Goal: Download file/media

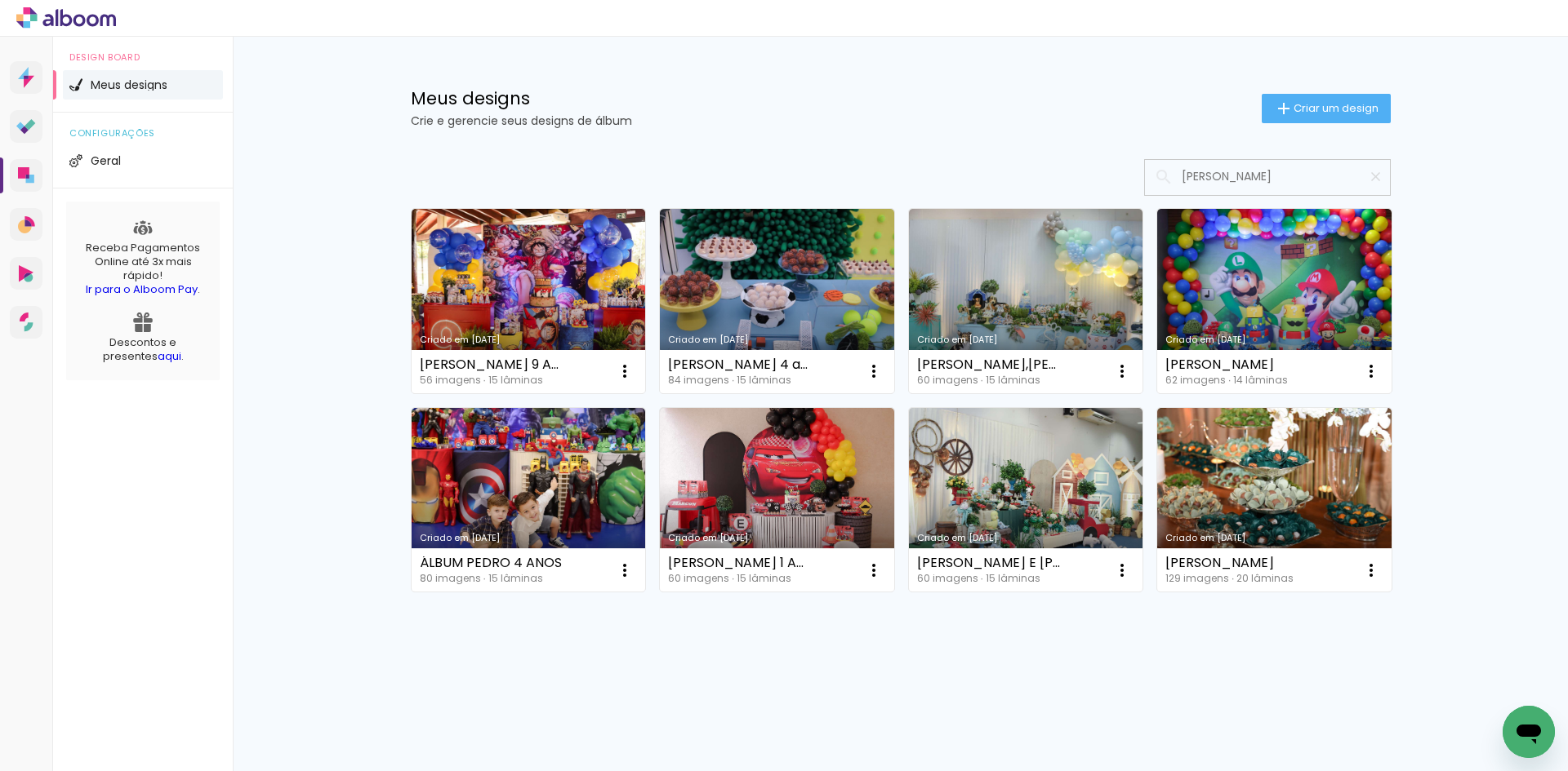
click at [1240, 172] on input "pedro" at bounding box center [1275, 176] width 204 height 33
type input "ma"
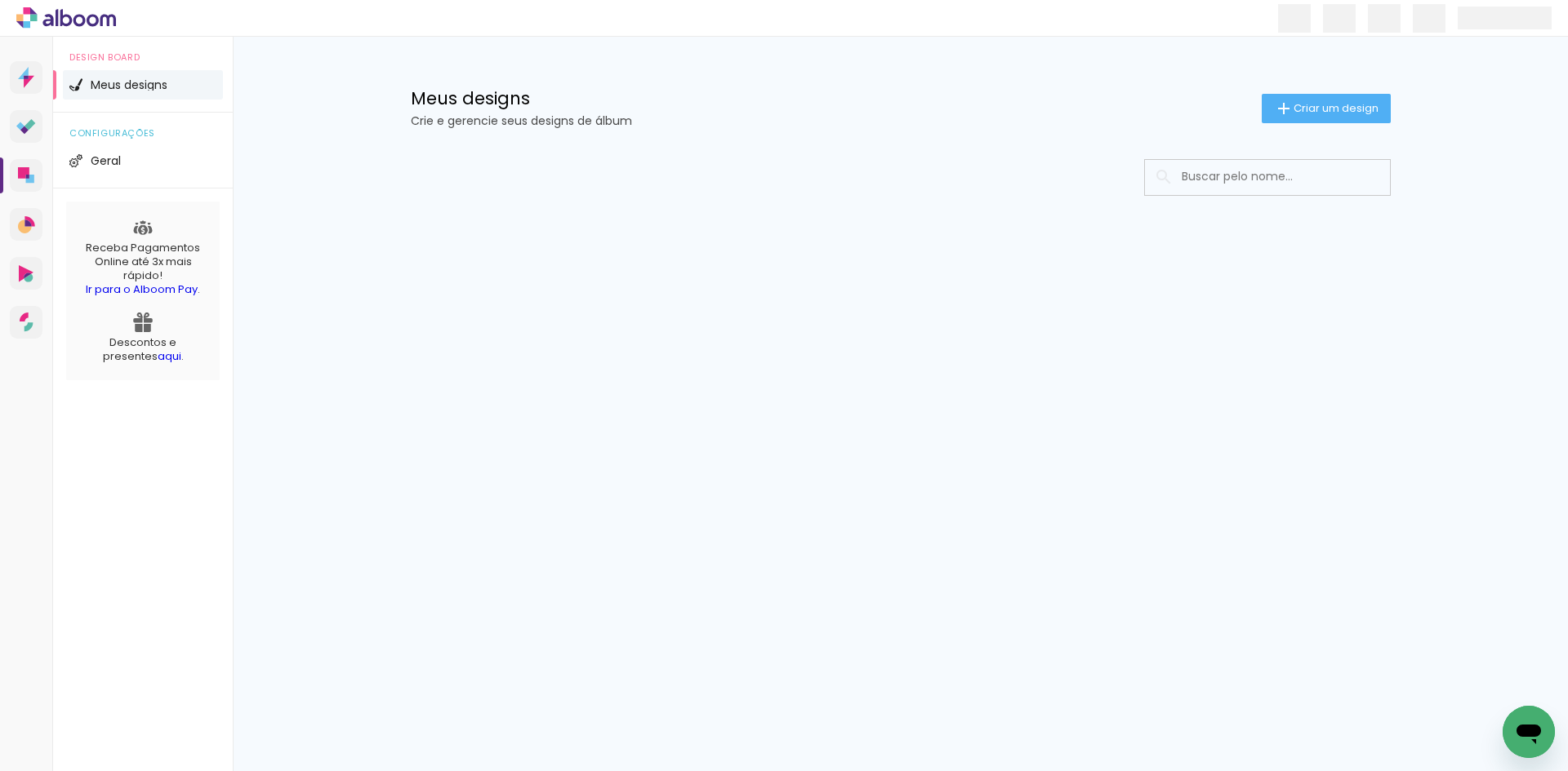
click at [1286, 173] on input at bounding box center [1290, 176] width 233 height 33
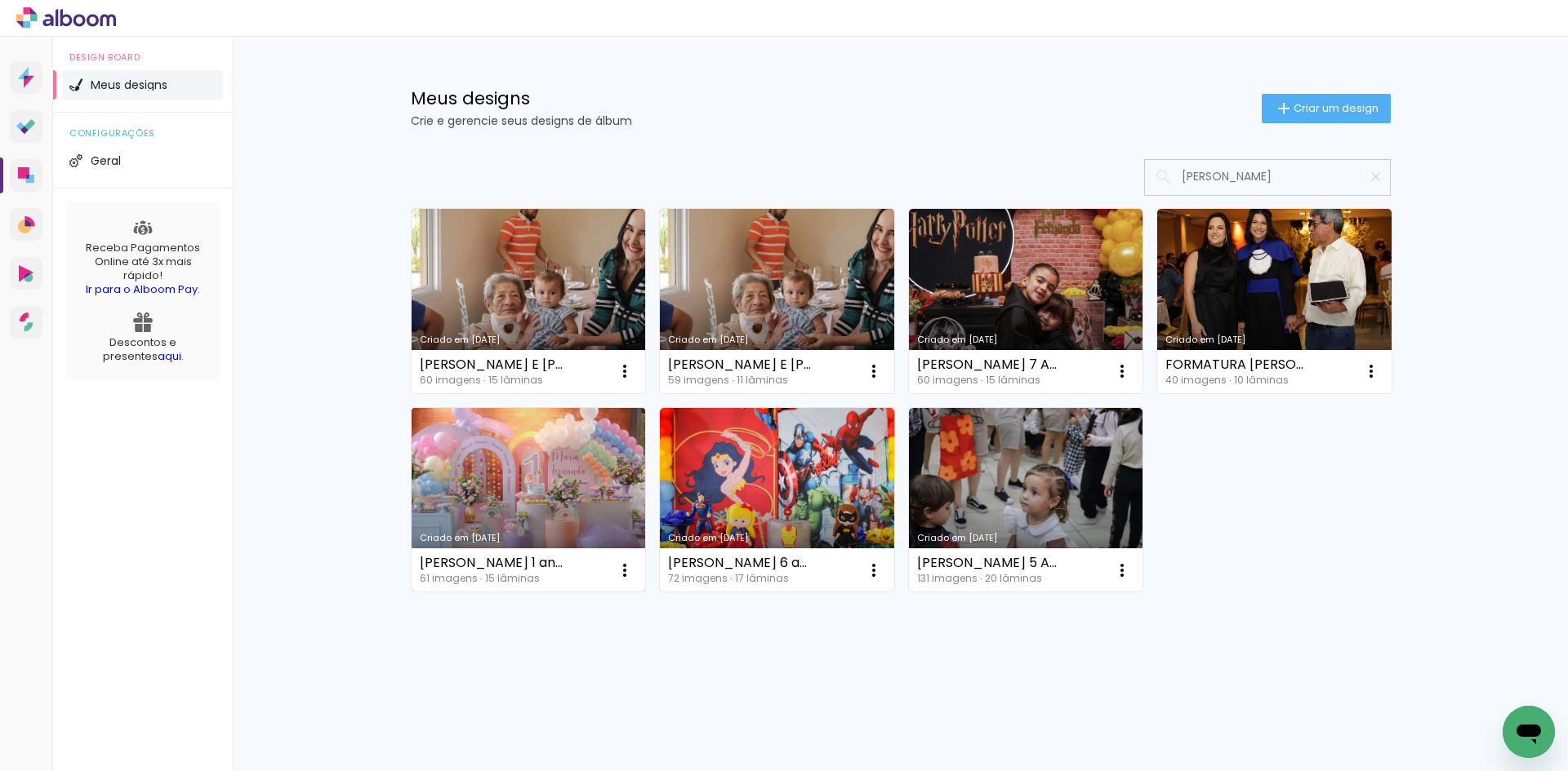
type input "[PERSON_NAME]"
type paper-input "[PERSON_NAME]"
click at [573, 473] on link "Criado em [DATE]" at bounding box center [529, 500] width 234 height 185
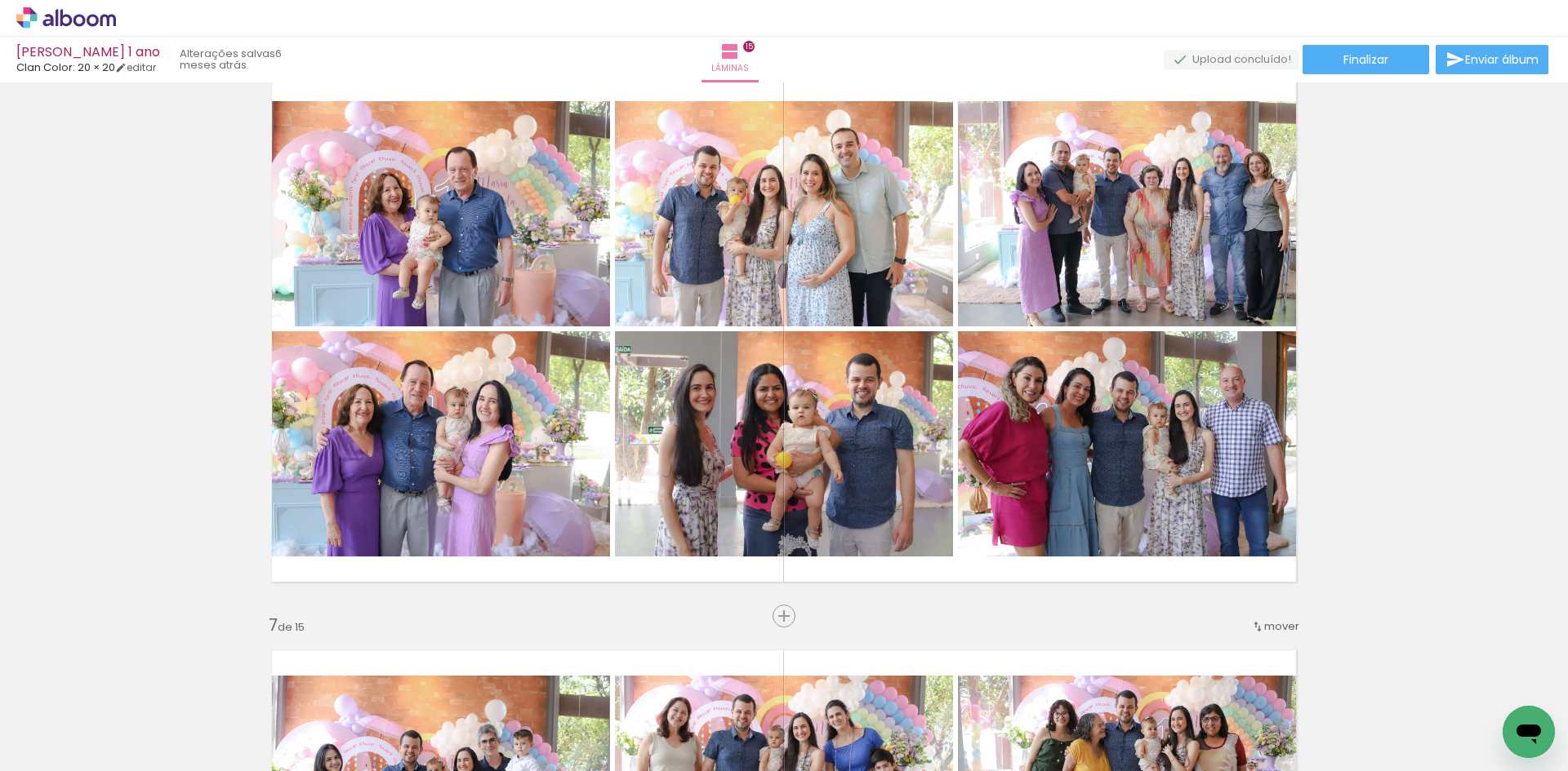
scroll to position [2938, 0]
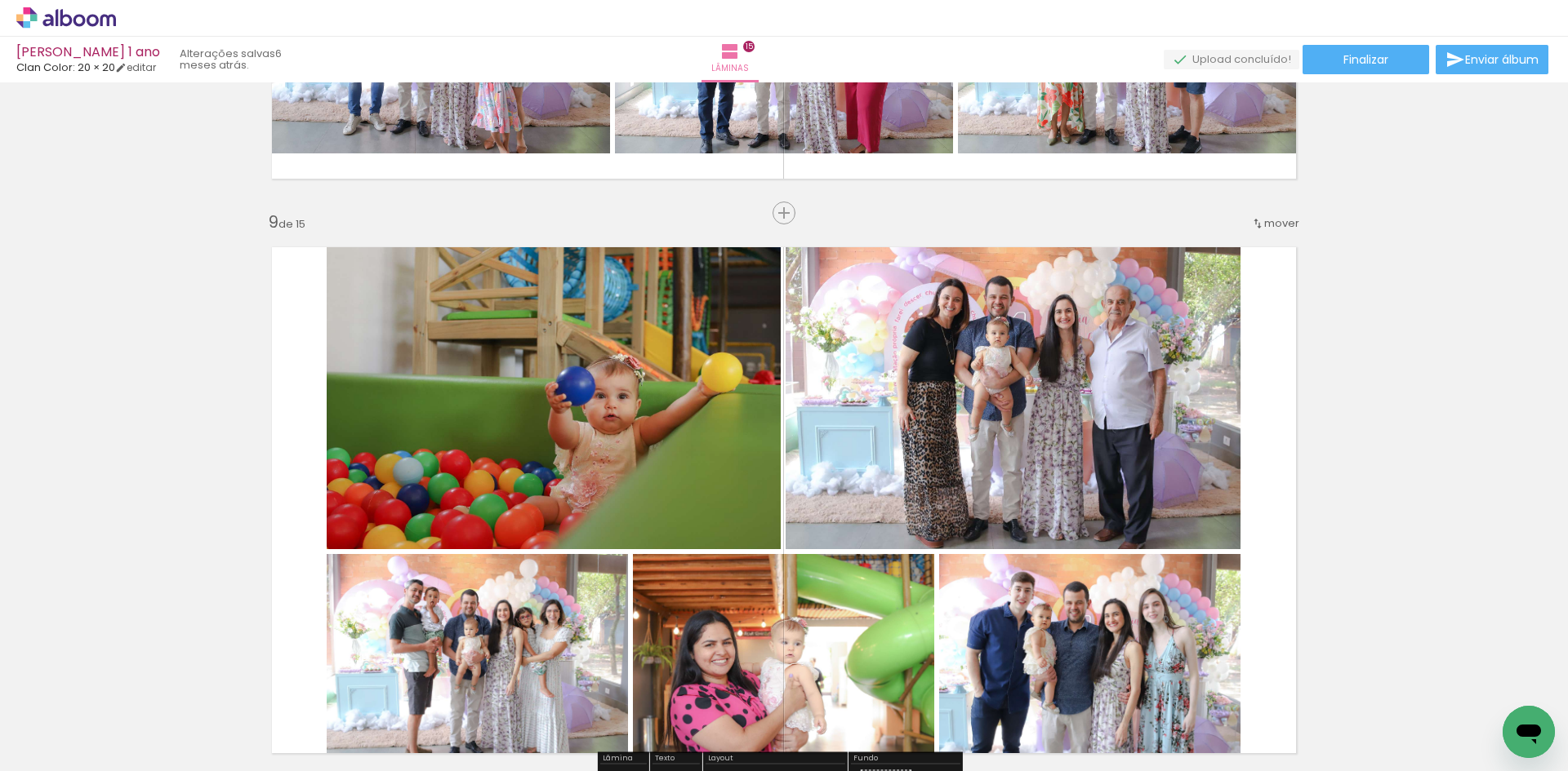
scroll to position [4490, 0]
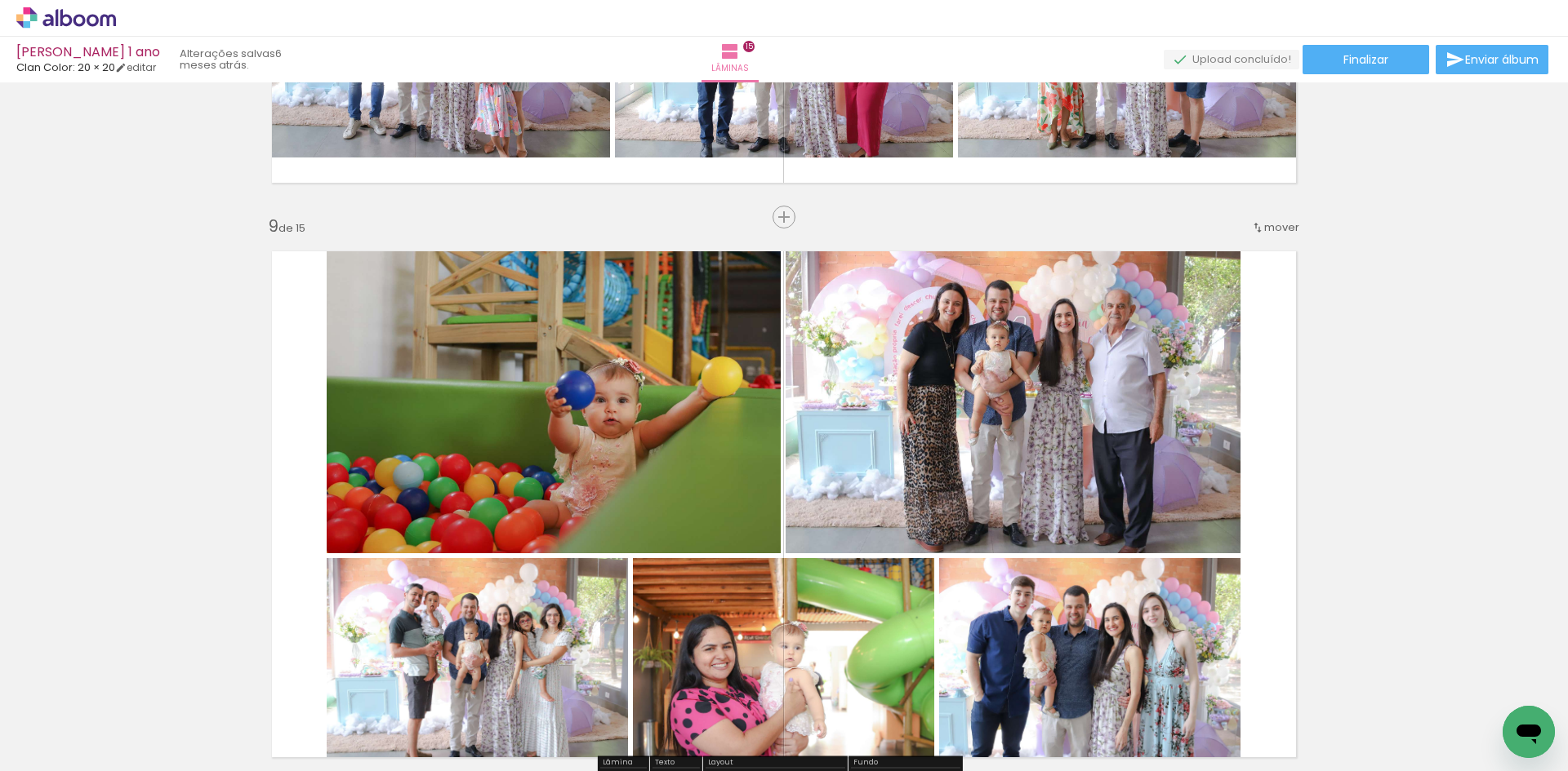
drag, startPoint x: 259, startPoint y: 225, endPoint x: 327, endPoint y: 228, distance: 68.1
click at [327, 228] on div "Inserir lâmina 1 de 15 Inserir lâmina 2 de 15 Inserir lâmina 3 de 15 Inserir lâ…" at bounding box center [784, 196] width 1568 height 9196
click at [1428, 296] on div "Inserir lâmina 1 de 15 Inserir lâmina 2 de 15 Inserir lâmina 3 de 15 Inserir lâ…" at bounding box center [784, 196] width 1568 height 9196
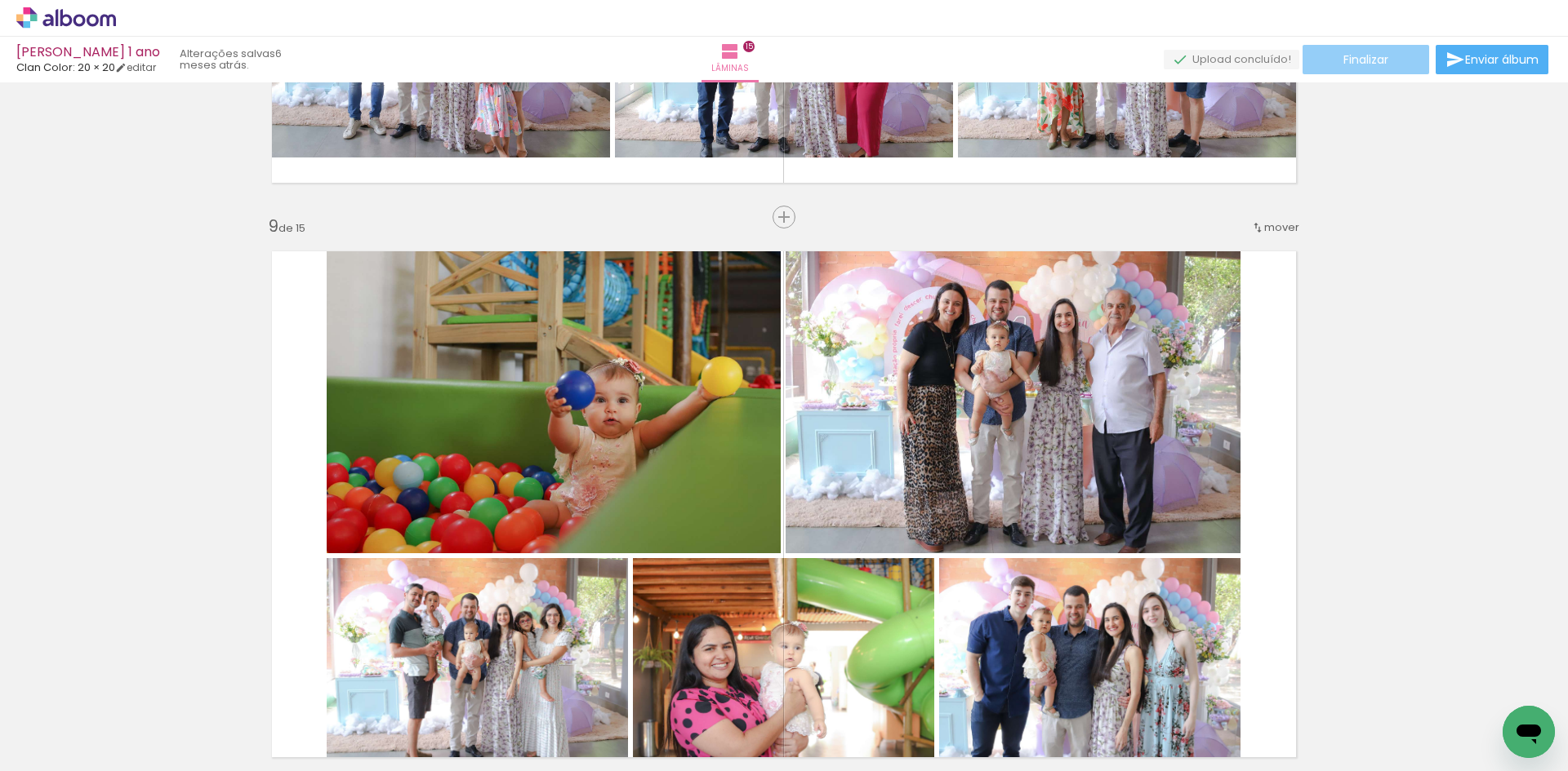
click at [1364, 45] on paper-button "Finalizar" at bounding box center [1365, 59] width 127 height 30
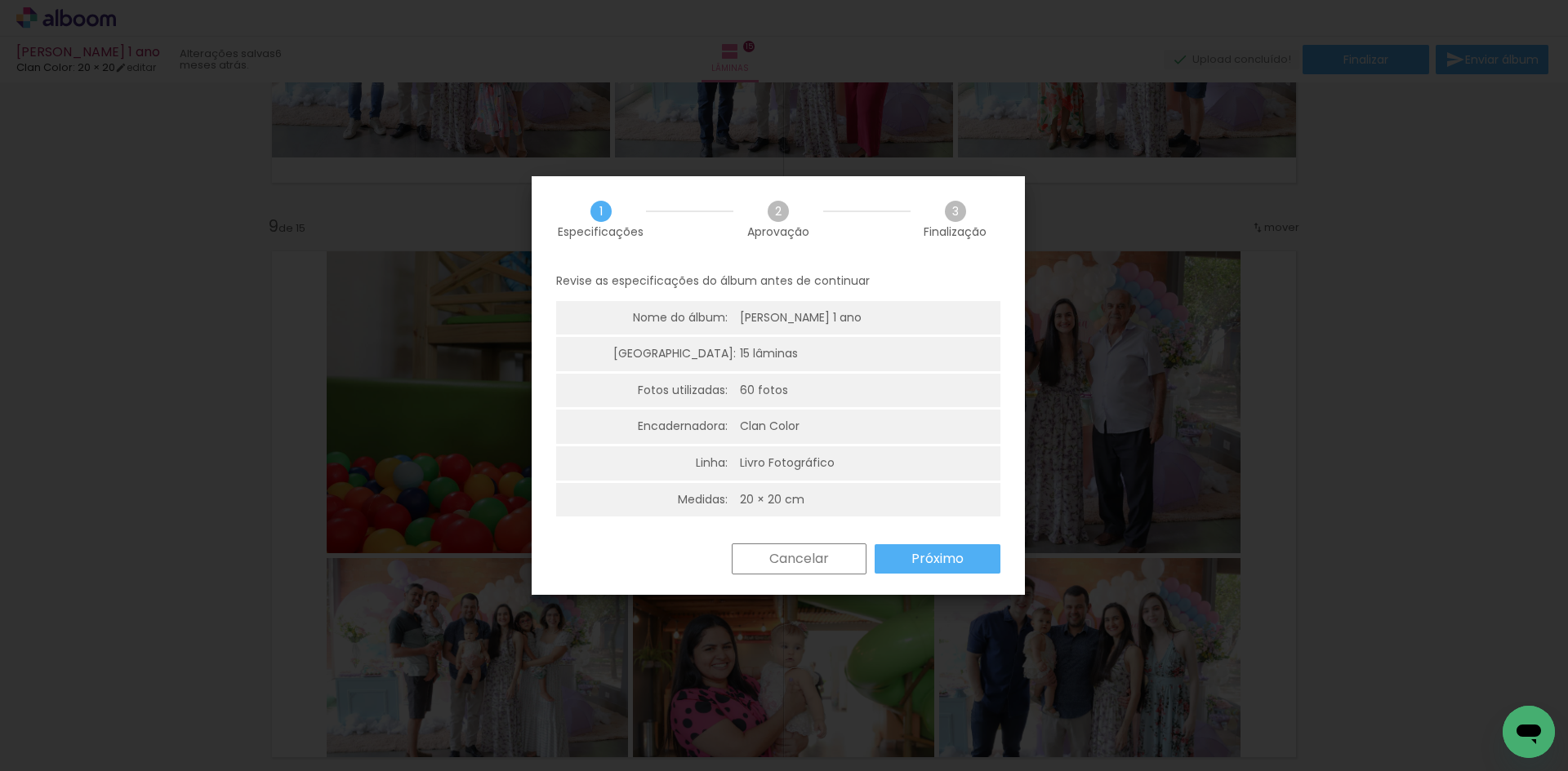
click at [0, 0] on slot "Próximo" at bounding box center [0, 0] width 0 height 0
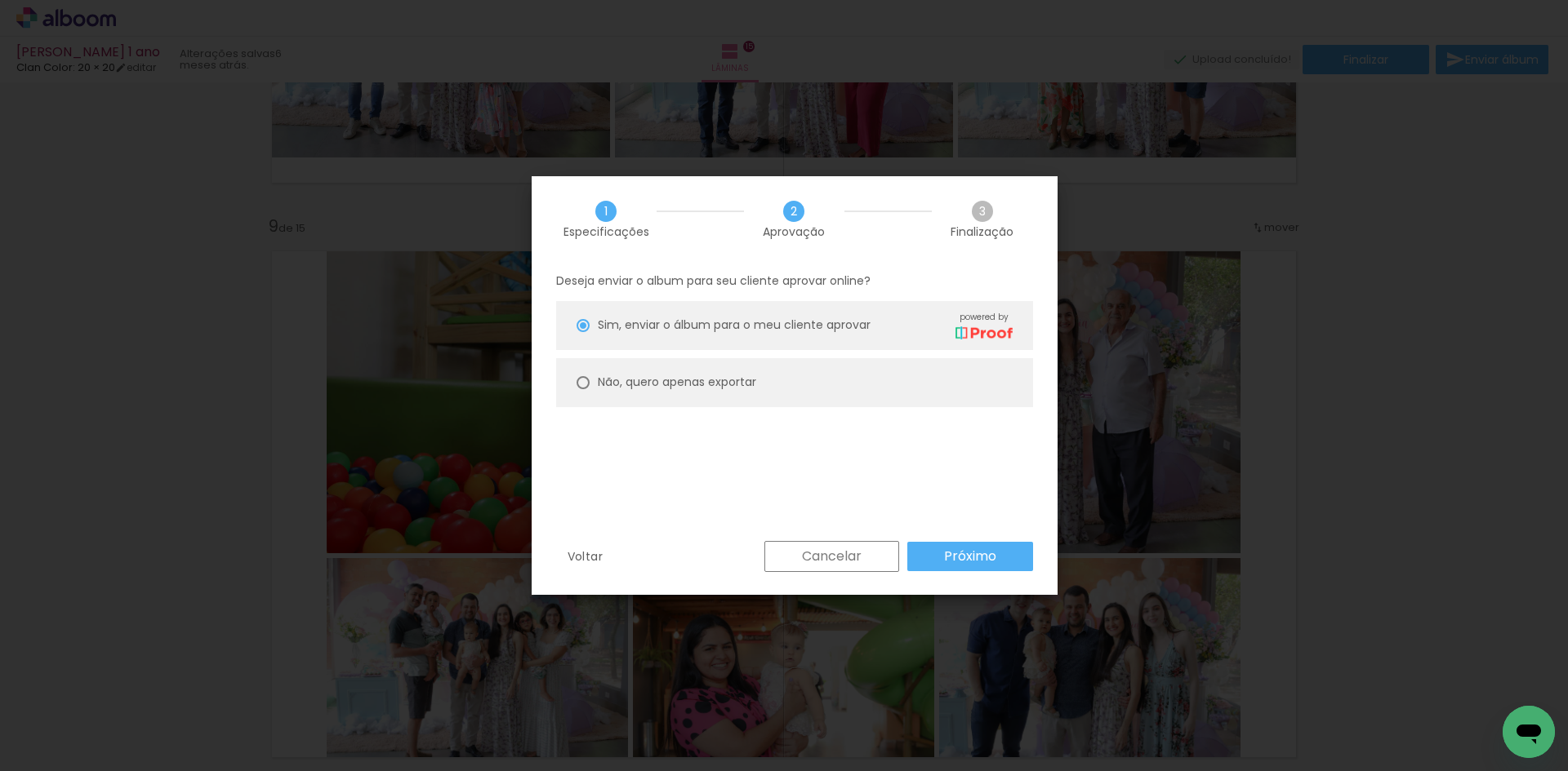
click at [0, 0] on slot "Não, quero apenas exportar" at bounding box center [0, 0] width 0 height 0
type paper-radio-button "on"
click at [1011, 551] on paper-button "Próximo" at bounding box center [970, 557] width 126 height 30
type input "Alta, 300 DPI"
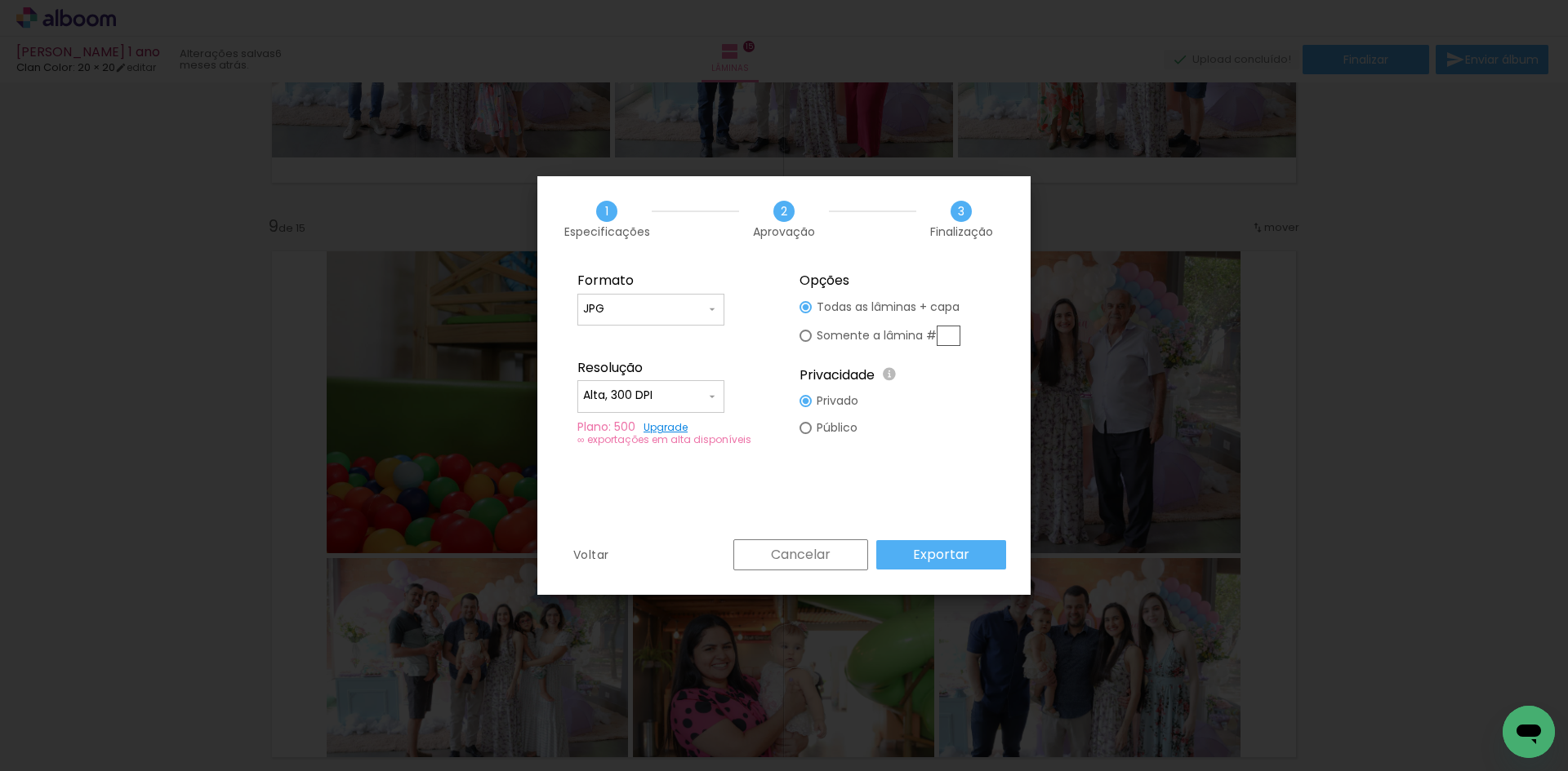
drag, startPoint x: 962, startPoint y: 542, endPoint x: 1049, endPoint y: 588, distance: 98.4
click at [963, 542] on paper-button "Exportar" at bounding box center [941, 555] width 130 height 30
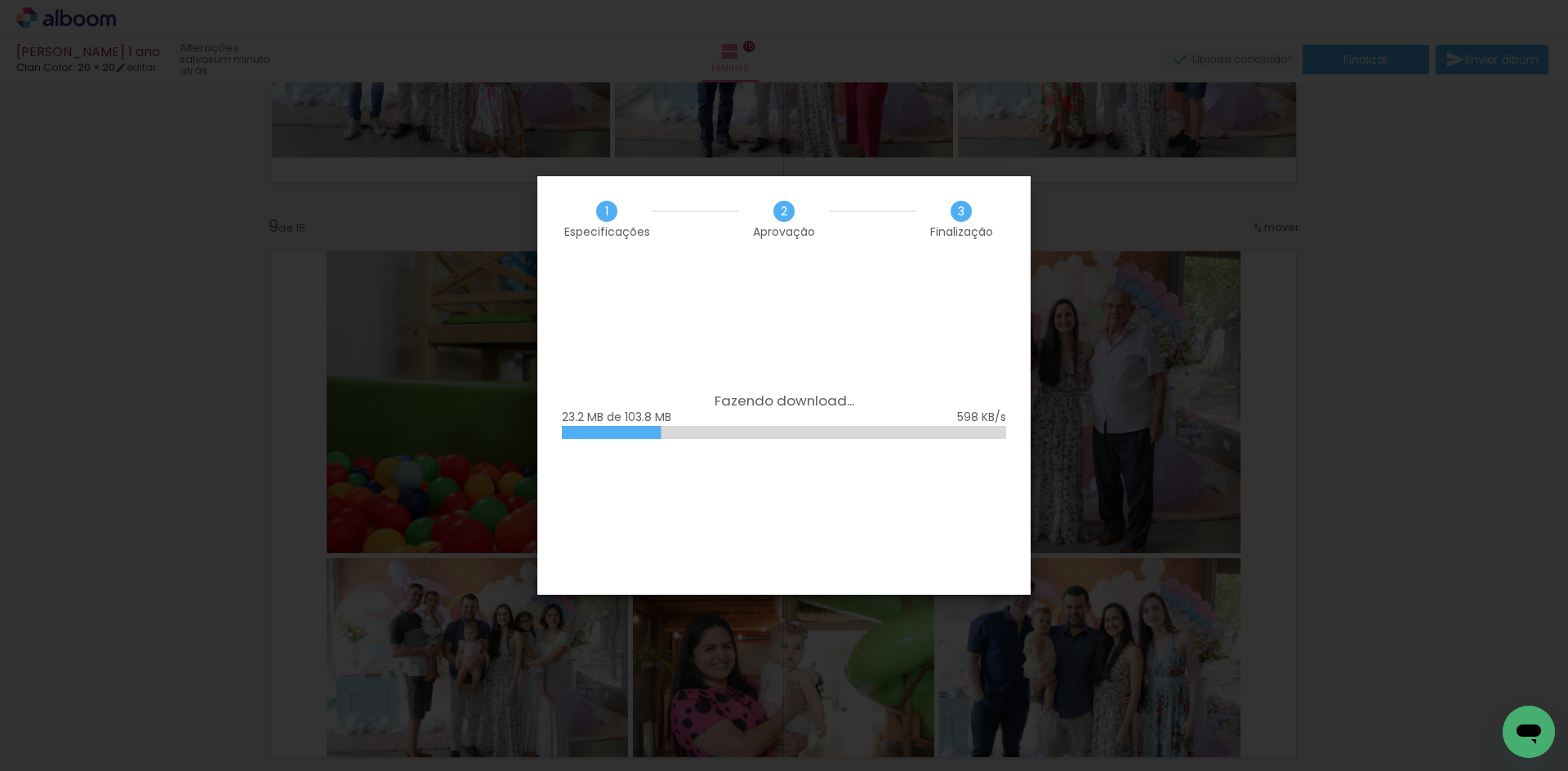
scroll to position [0, 3407]
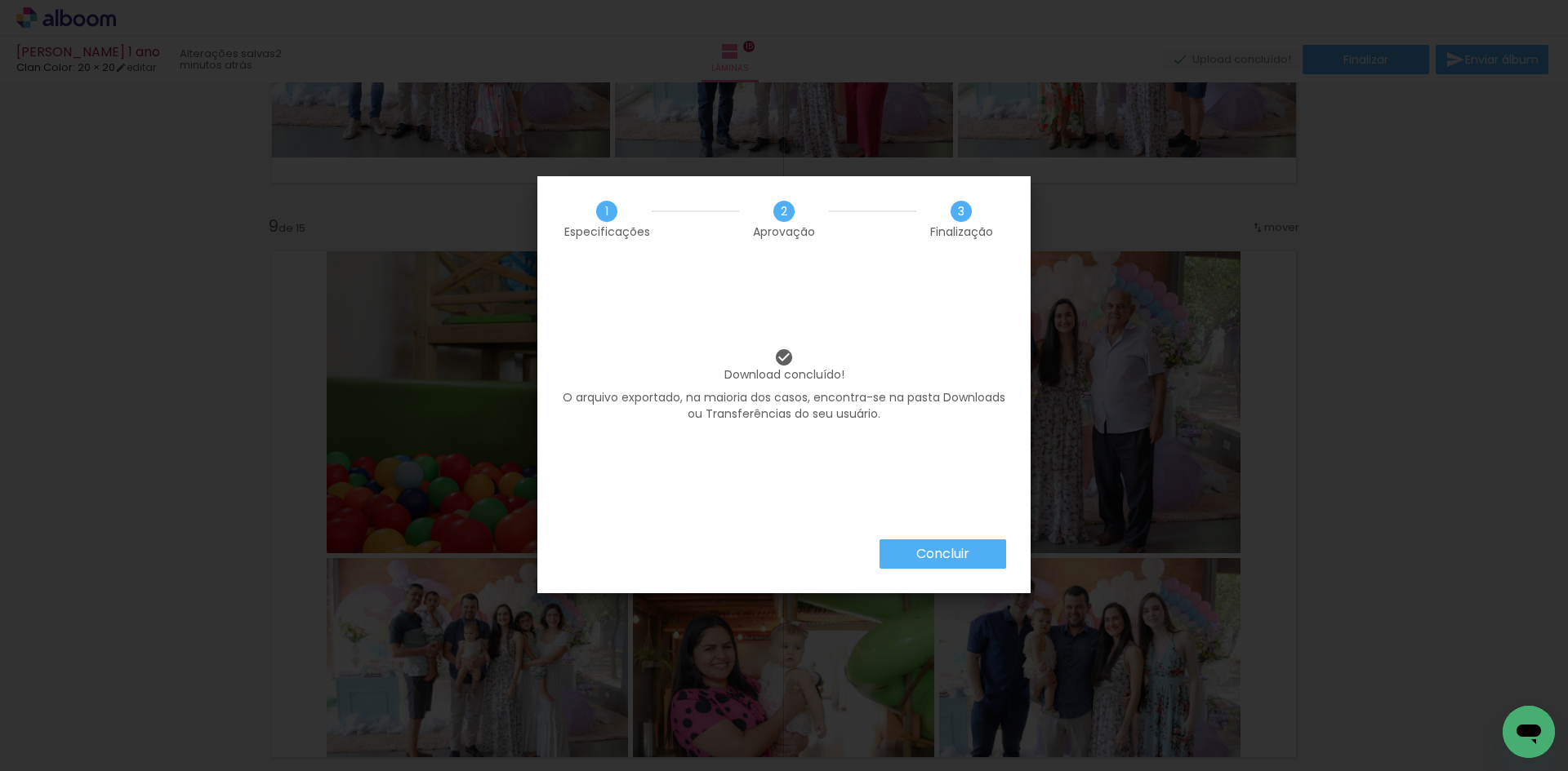
click at [0, 0] on slot "Concluir" at bounding box center [0, 0] width 0 height 0
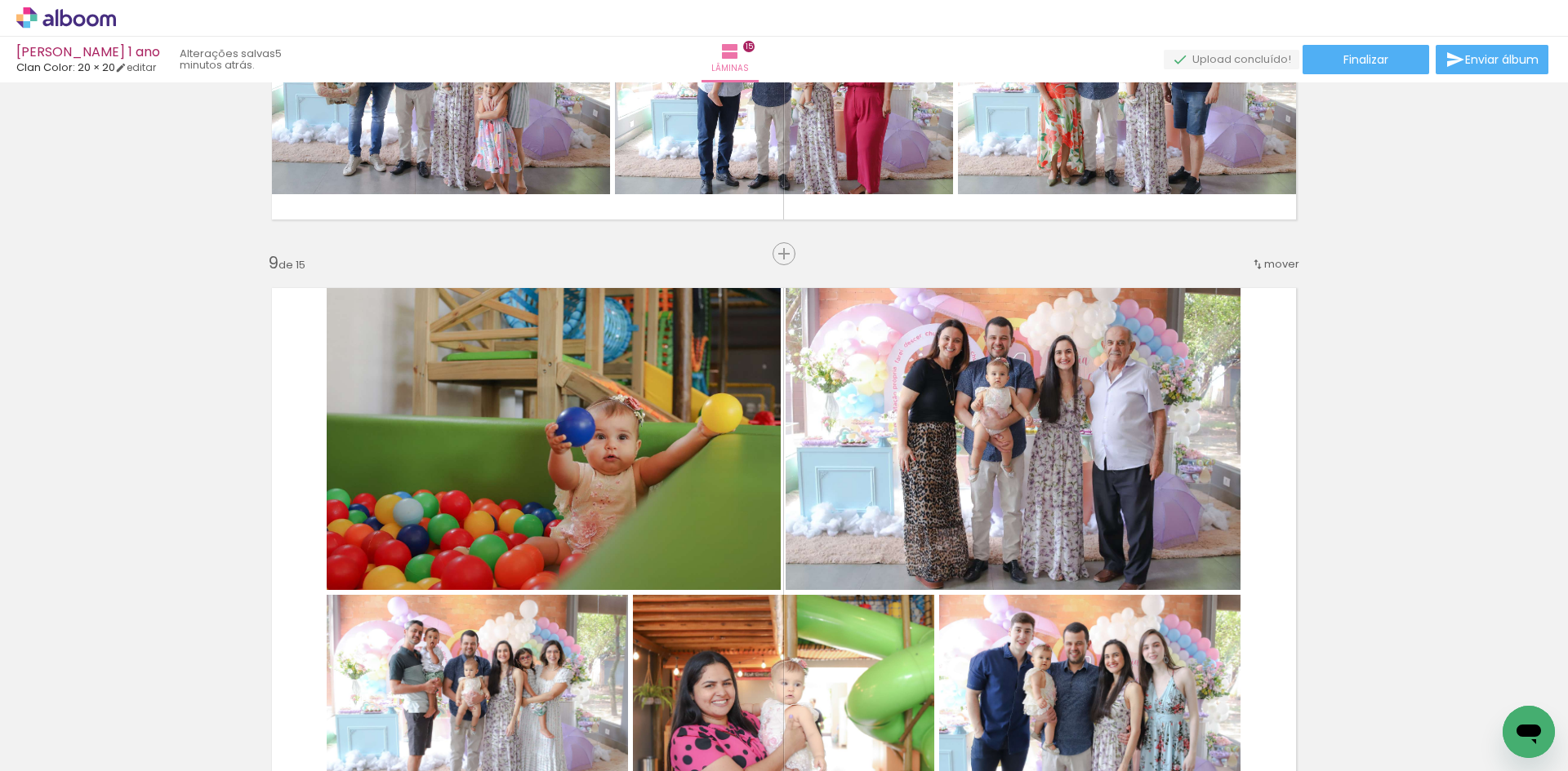
scroll to position [4572, 0]
